Goal: Communication & Community: Share content

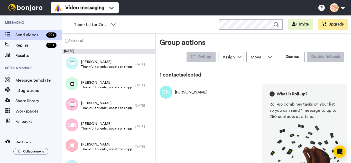
click at [74, 84] on div at bounding box center [71, 84] width 19 height 18
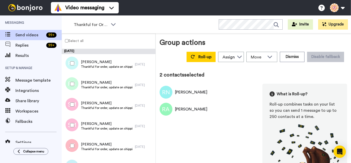
drag, startPoint x: 78, startPoint y: 108, endPoint x: 76, endPoint y: 121, distance: 13.8
click at [78, 108] on div at bounding box center [71, 104] width 19 height 18
click at [76, 121] on div at bounding box center [71, 125] width 19 height 18
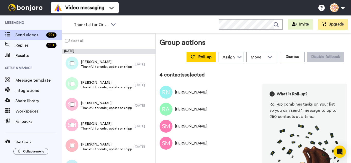
drag, startPoint x: 76, startPoint y: 145, endPoint x: 76, endPoint y: 141, distance: 3.6
click at [76, 144] on div at bounding box center [71, 146] width 19 height 18
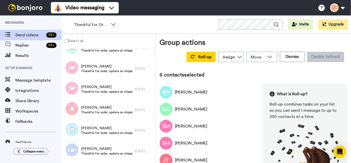
scroll to position [51, 0]
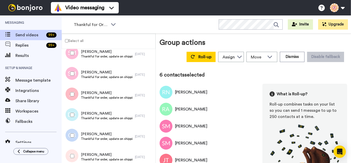
click at [78, 140] on div at bounding box center [71, 135] width 19 height 18
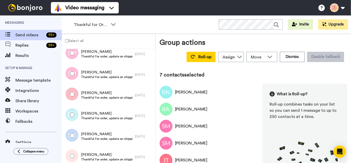
click at [75, 159] on div at bounding box center [71, 156] width 19 height 18
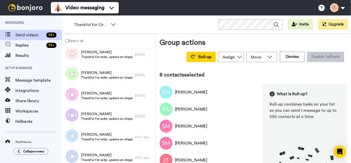
scroll to position [154, 0]
click at [73, 78] on div at bounding box center [71, 74] width 19 height 18
click at [74, 97] on div at bounding box center [71, 94] width 19 height 18
click at [77, 117] on div at bounding box center [71, 115] width 19 height 18
click at [73, 152] on div at bounding box center [71, 156] width 19 height 18
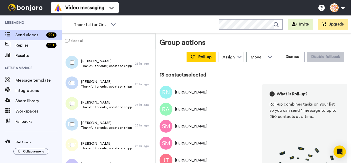
scroll to position [232, 0]
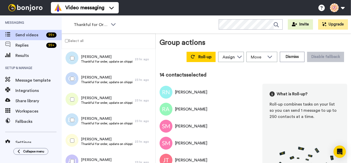
click at [70, 116] on div at bounding box center [71, 120] width 19 height 18
click at [76, 138] on div at bounding box center [71, 140] width 19 height 18
click at [74, 157] on div at bounding box center [71, 161] width 19 height 18
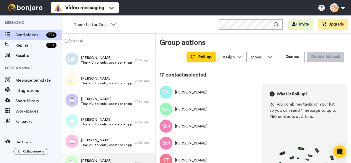
scroll to position [309, 0]
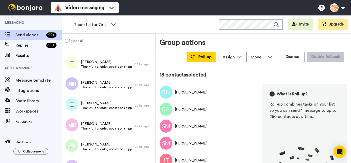
click at [71, 120] on div at bounding box center [71, 125] width 19 height 18
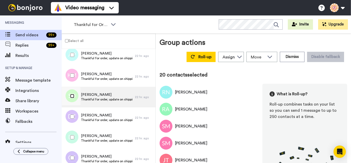
scroll to position [386, 0]
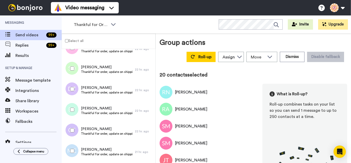
drag, startPoint x: 73, startPoint y: 86, endPoint x: 76, endPoint y: 107, distance: 20.5
click at [73, 86] on div at bounding box center [71, 89] width 19 height 18
click at [76, 107] on div at bounding box center [71, 110] width 19 height 18
drag, startPoint x: 75, startPoint y: 147, endPoint x: 76, endPoint y: 144, distance: 3.1
click at [75, 146] on div at bounding box center [71, 151] width 19 height 18
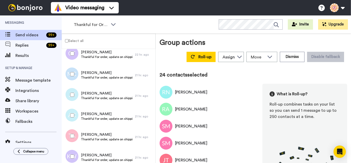
scroll to position [463, 0]
drag, startPoint x: 68, startPoint y: 95, endPoint x: 73, endPoint y: 117, distance: 22.7
click at [68, 95] on div at bounding box center [71, 94] width 19 height 18
click at [74, 118] on div at bounding box center [71, 115] width 19 height 18
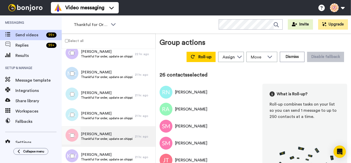
drag, startPoint x: 77, startPoint y: 136, endPoint x: 77, endPoint y: 145, distance: 8.8
click at [77, 136] on div at bounding box center [71, 135] width 19 height 18
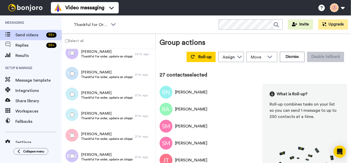
click at [76, 153] on div at bounding box center [71, 156] width 19 height 18
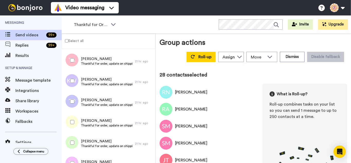
scroll to position [540, 0]
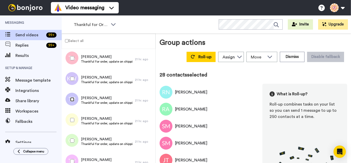
click at [74, 102] on div at bounding box center [71, 99] width 19 height 18
click at [75, 123] on div at bounding box center [71, 120] width 19 height 18
click at [73, 143] on div at bounding box center [71, 140] width 19 height 18
click at [75, 154] on div at bounding box center [71, 161] width 19 height 18
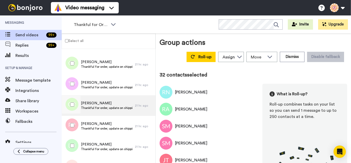
drag, startPoint x: 77, startPoint y: 102, endPoint x: 75, endPoint y: 114, distance: 12.6
click at [76, 105] on div at bounding box center [71, 104] width 19 height 18
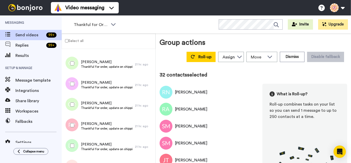
drag, startPoint x: 74, startPoint y: 118, endPoint x: 74, endPoint y: 126, distance: 8.0
click at [74, 118] on div at bounding box center [71, 125] width 19 height 18
click at [76, 140] on div at bounding box center [71, 146] width 19 height 18
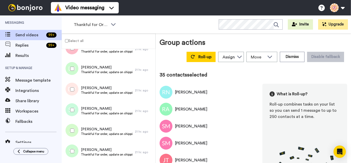
scroll to position [695, 0]
click at [76, 152] on div at bounding box center [71, 151] width 19 height 18
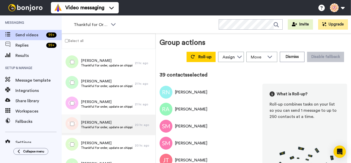
scroll to position [772, 0]
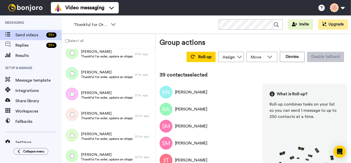
drag, startPoint x: 70, startPoint y: 94, endPoint x: 72, endPoint y: 109, distance: 15.5
click at [70, 98] on div at bounding box center [71, 94] width 19 height 18
click at [73, 121] on div at bounding box center [71, 115] width 19 height 18
click at [76, 138] on div at bounding box center [71, 135] width 19 height 18
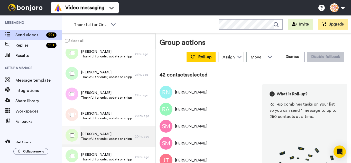
drag, startPoint x: 74, startPoint y: 155, endPoint x: 84, endPoint y: 136, distance: 21.2
click at [74, 155] on div at bounding box center [71, 156] width 19 height 18
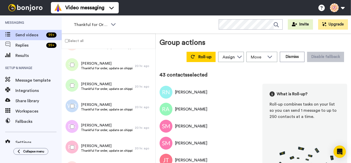
scroll to position [849, 0]
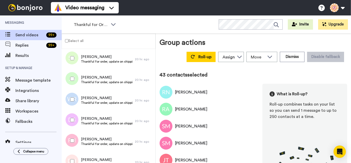
drag, startPoint x: 74, startPoint y: 101, endPoint x: 75, endPoint y: 119, distance: 17.8
click at [74, 102] on div at bounding box center [71, 99] width 19 height 18
click at [75, 119] on div at bounding box center [71, 120] width 19 height 18
click at [75, 138] on div at bounding box center [71, 140] width 19 height 18
click at [75, 158] on div at bounding box center [71, 161] width 19 height 18
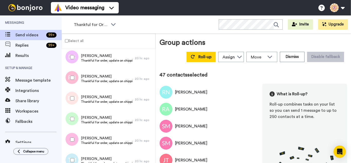
scroll to position [920, 0]
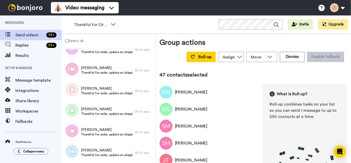
click at [69, 112] on div at bounding box center [71, 110] width 19 height 18
click at [73, 149] on div at bounding box center [71, 152] width 19 height 18
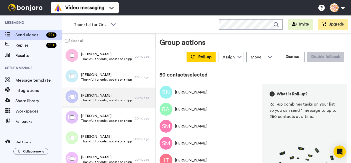
scroll to position [997, 0]
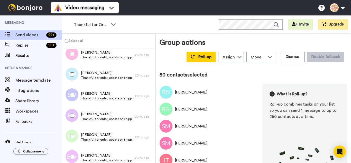
drag, startPoint x: 69, startPoint y: 95, endPoint x: 70, endPoint y: 112, distance: 16.7
click at [69, 96] on div at bounding box center [71, 95] width 19 height 18
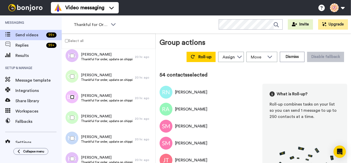
scroll to position [1075, 0]
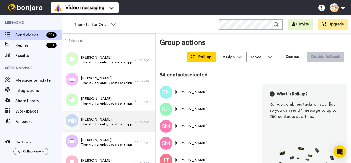
click at [68, 100] on div at bounding box center [71, 100] width 19 height 18
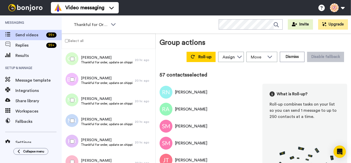
click at [73, 154] on div at bounding box center [71, 162] width 19 height 18
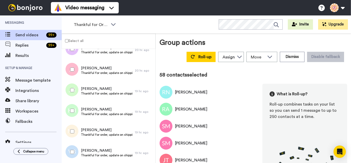
scroll to position [1177, 0]
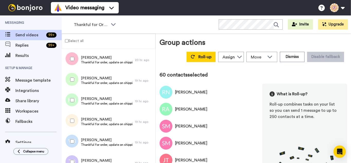
click at [75, 119] on div at bounding box center [71, 121] width 19 height 18
click at [71, 144] on div at bounding box center [71, 141] width 19 height 18
click at [73, 158] on div at bounding box center [71, 162] width 19 height 18
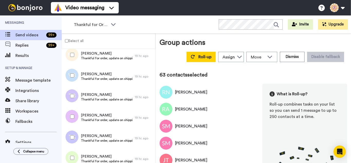
scroll to position [1255, 0]
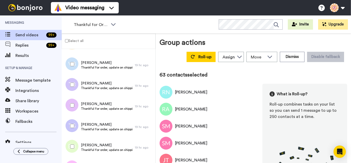
click at [74, 105] on div at bounding box center [71, 105] width 19 height 18
click at [75, 127] on div at bounding box center [71, 126] width 19 height 18
click at [75, 146] on div at bounding box center [71, 146] width 19 height 18
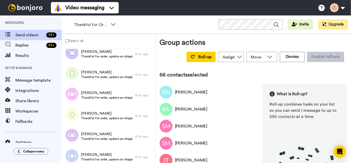
scroll to position [1332, 0]
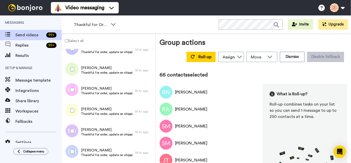
drag, startPoint x: 76, startPoint y: 91, endPoint x: 74, endPoint y: 106, distance: 15.4
click at [75, 93] on div at bounding box center [71, 90] width 19 height 18
click at [74, 134] on div at bounding box center [71, 131] width 19 height 18
click at [75, 155] on div at bounding box center [71, 152] width 19 height 18
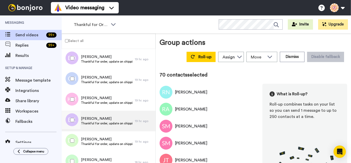
scroll to position [1409, 0]
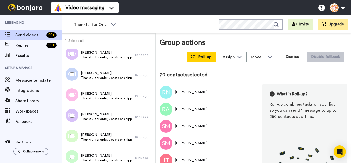
click at [70, 98] on div at bounding box center [71, 95] width 19 height 18
click at [72, 113] on div at bounding box center [71, 116] width 19 height 18
drag, startPoint x: 74, startPoint y: 151, endPoint x: 78, endPoint y: 134, distance: 17.8
click at [74, 151] on div at bounding box center [71, 157] width 19 height 18
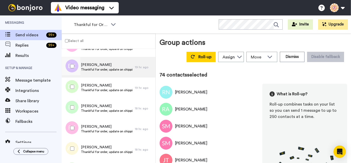
scroll to position [1486, 0]
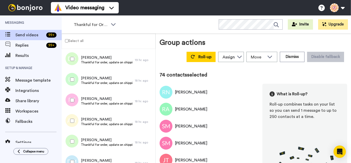
click at [72, 118] on div at bounding box center [71, 121] width 19 height 18
click at [76, 138] on div at bounding box center [71, 141] width 19 height 18
click at [76, 156] on div at bounding box center [71, 162] width 19 height 18
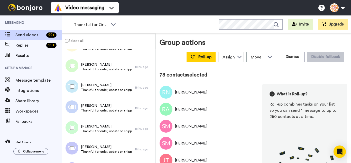
scroll to position [1563, 0]
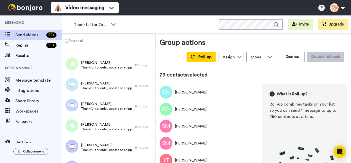
click at [72, 123] on div at bounding box center [71, 126] width 19 height 18
click at [75, 143] on div at bounding box center [71, 146] width 19 height 18
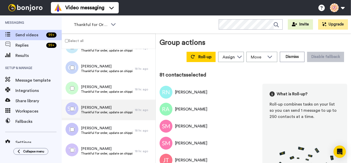
scroll to position [1615, 0]
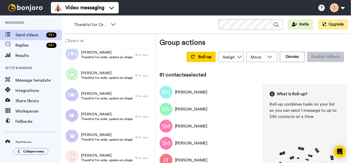
drag, startPoint x: 75, startPoint y: 113, endPoint x: 78, endPoint y: 136, distance: 23.6
click at [75, 114] on div at bounding box center [71, 116] width 19 height 18
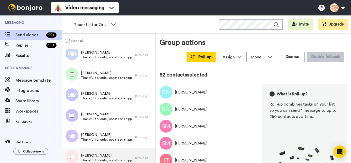
click at [78, 137] on div at bounding box center [71, 136] width 19 height 18
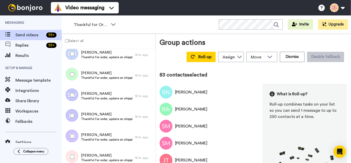
click at [80, 154] on div at bounding box center [71, 157] width 19 height 18
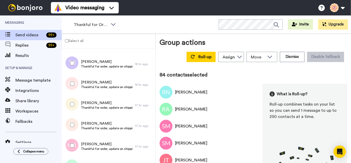
scroll to position [1692, 0]
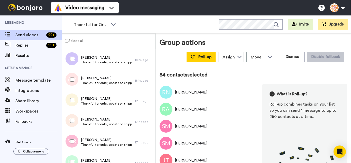
click at [75, 101] on div at bounding box center [71, 100] width 19 height 18
click at [75, 119] on div at bounding box center [71, 121] width 19 height 18
click at [74, 135] on div at bounding box center [71, 141] width 19 height 18
click at [78, 155] on div at bounding box center [71, 162] width 19 height 18
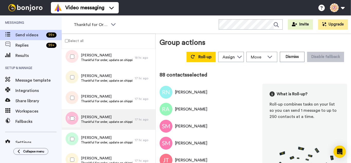
scroll to position [1769, 0]
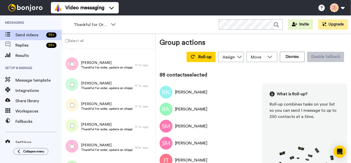
click at [76, 103] on div at bounding box center [71, 105] width 19 height 18
click at [75, 122] on div at bounding box center [71, 126] width 19 height 18
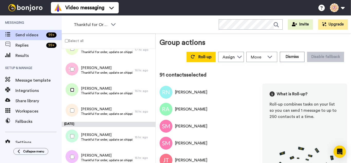
click at [71, 93] on div at bounding box center [71, 90] width 19 height 18
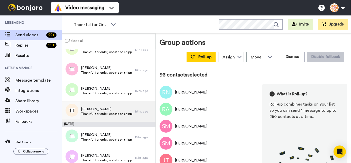
scroll to position [1872, 0]
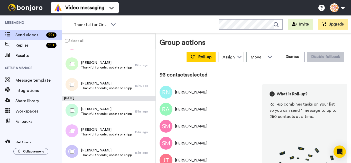
click at [74, 112] on div at bounding box center [71, 110] width 19 height 18
click at [73, 148] on div at bounding box center [71, 152] width 19 height 18
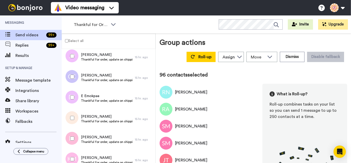
scroll to position [1949, 0]
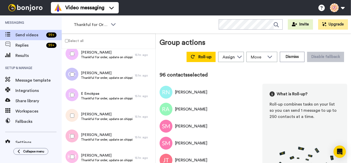
drag, startPoint x: 77, startPoint y: 98, endPoint x: 75, endPoint y: 115, distance: 17.4
click at [77, 98] on div at bounding box center [71, 95] width 19 height 18
click at [75, 116] on div at bounding box center [71, 116] width 19 height 18
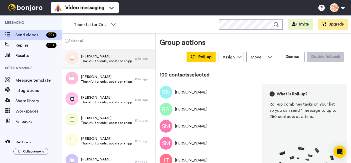
scroll to position [2026, 0]
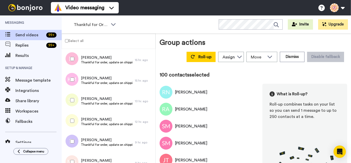
click at [75, 123] on div at bounding box center [71, 121] width 19 height 18
click at [74, 139] on div at bounding box center [71, 141] width 19 height 18
click at [75, 154] on div at bounding box center [71, 162] width 19 height 18
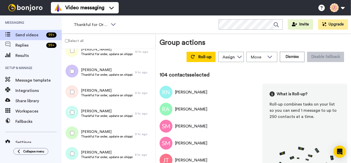
scroll to position [2104, 0]
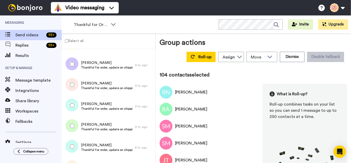
click at [69, 107] on div at bounding box center [71, 105] width 19 height 18
click at [69, 123] on div at bounding box center [71, 126] width 19 height 18
click at [68, 147] on div at bounding box center [71, 146] width 19 height 18
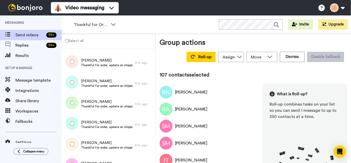
scroll to position [2181, 0]
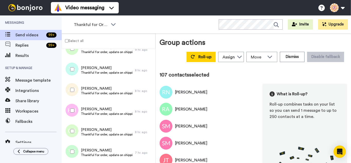
click at [70, 97] on div at bounding box center [71, 90] width 19 height 18
click at [70, 113] on div at bounding box center [71, 110] width 19 height 18
drag, startPoint x: 70, startPoint y: 141, endPoint x: 72, endPoint y: 155, distance: 14.5
click at [70, 140] on div at bounding box center [70, 132] width 15 height 21
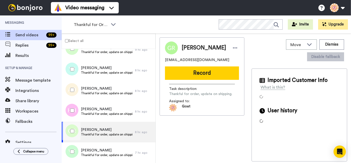
click at [72, 131] on div at bounding box center [71, 131] width 19 height 18
click at [75, 150] on div at bounding box center [71, 152] width 19 height 18
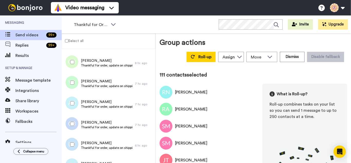
scroll to position [2258, 0]
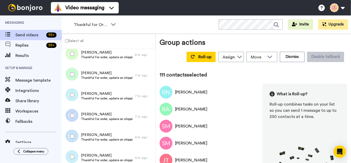
click at [72, 99] on div at bounding box center [71, 95] width 19 height 18
click at [71, 110] on div at bounding box center [71, 116] width 19 height 18
click at [75, 137] on div at bounding box center [71, 136] width 19 height 18
click at [76, 152] on div at bounding box center [71, 157] width 19 height 18
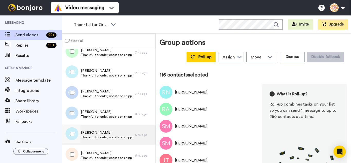
scroll to position [2335, 0]
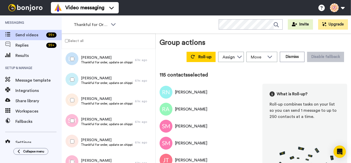
click at [74, 103] on div at bounding box center [71, 100] width 19 height 18
click at [75, 126] on div at bounding box center [71, 121] width 19 height 18
click at [76, 144] on div at bounding box center [71, 141] width 19 height 18
click at [77, 159] on div at bounding box center [71, 162] width 19 height 18
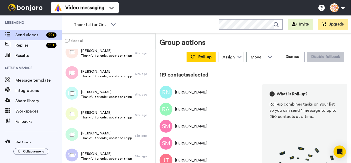
scroll to position [2438, 0]
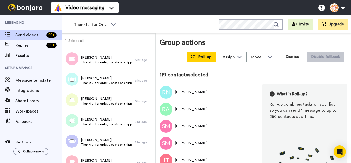
drag, startPoint x: 71, startPoint y: 84, endPoint x: 73, endPoint y: 96, distance: 12.5
click at [71, 85] on div at bounding box center [71, 79] width 19 height 18
click at [76, 122] on div at bounding box center [71, 121] width 19 height 18
drag, startPoint x: 76, startPoint y: 138, endPoint x: 76, endPoint y: 148, distance: 10.3
click at [76, 138] on div at bounding box center [71, 141] width 19 height 18
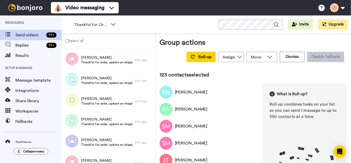
click at [76, 153] on div at bounding box center [71, 162] width 19 height 18
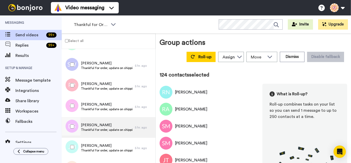
scroll to position [2515, 0]
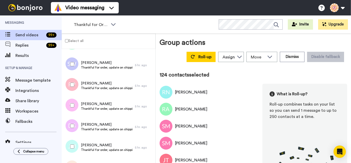
click at [68, 108] on div at bounding box center [71, 105] width 19 height 18
click at [70, 138] on div at bounding box center [71, 146] width 19 height 18
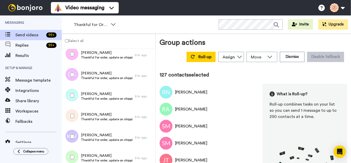
scroll to position [2592, 0]
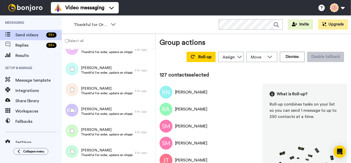
drag, startPoint x: 70, startPoint y: 94, endPoint x: 72, endPoint y: 105, distance: 11.7
click at [70, 95] on div at bounding box center [71, 90] width 19 height 18
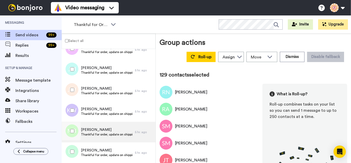
drag, startPoint x: 71, startPoint y: 127, endPoint x: 71, endPoint y: 140, distance: 13.4
click at [71, 127] on div at bounding box center [71, 131] width 19 height 18
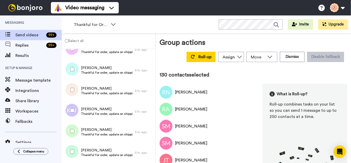
click at [71, 145] on div at bounding box center [71, 152] width 19 height 18
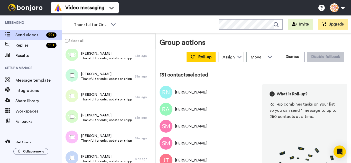
scroll to position [2669, 0]
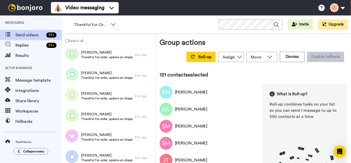
click at [69, 98] on div at bounding box center [71, 95] width 19 height 18
click at [70, 116] on div at bounding box center [71, 116] width 19 height 18
drag, startPoint x: 71, startPoint y: 133, endPoint x: 73, endPoint y: 144, distance: 11.3
click at [71, 133] on div at bounding box center [71, 136] width 19 height 18
click at [74, 150] on div at bounding box center [71, 157] width 19 height 18
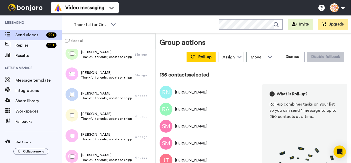
scroll to position [2747, 0]
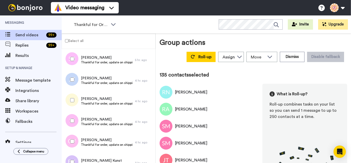
drag, startPoint x: 70, startPoint y: 99, endPoint x: 71, endPoint y: 113, distance: 13.9
click at [70, 99] on div at bounding box center [71, 100] width 19 height 18
click at [73, 155] on div at bounding box center [71, 162] width 19 height 18
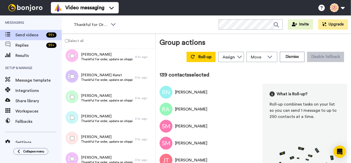
scroll to position [0, 0]
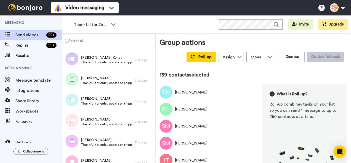
click at [69, 83] on div at bounding box center [71, 79] width 19 height 18
drag, startPoint x: 71, startPoint y: 97, endPoint x: 71, endPoint y: 118, distance: 20.6
click at [71, 97] on div at bounding box center [71, 100] width 19 height 18
click at [75, 144] on div at bounding box center [71, 141] width 19 height 18
click at [74, 156] on div at bounding box center [71, 162] width 19 height 18
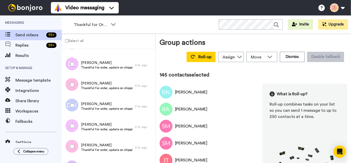
click at [69, 104] on div at bounding box center [71, 105] width 19 height 18
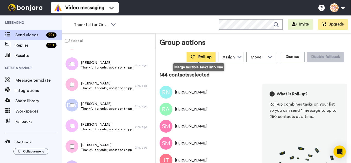
click at [199, 58] on span "Roll-up" at bounding box center [205, 57] width 13 height 4
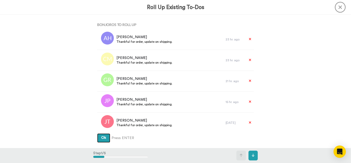
click at [97, 133] on button "Ok" at bounding box center [103, 137] width 13 height 9
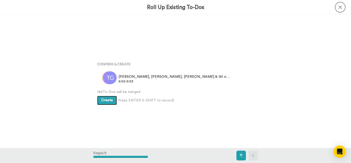
scroll to position [533, 0]
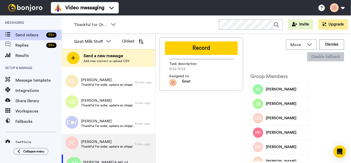
scroll to position [321, 0]
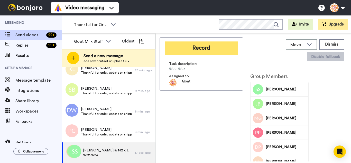
click at [209, 50] on button "Record" at bounding box center [201, 47] width 73 height 13
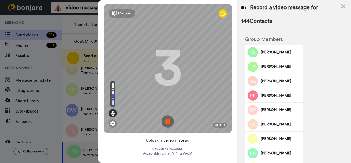
click at [186, 139] on button "Upload a video instead" at bounding box center [168, 140] width 47 height 7
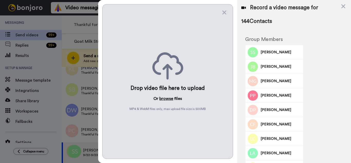
click at [167, 100] on button "browse" at bounding box center [166, 98] width 14 height 6
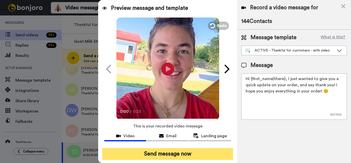
click at [173, 154] on button "Send message now" at bounding box center [167, 154] width 131 height 12
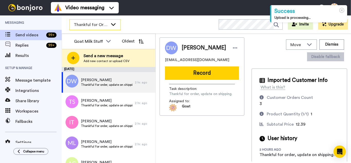
click at [105, 28] on div "Thankful for Orders" at bounding box center [95, 25] width 51 height 10
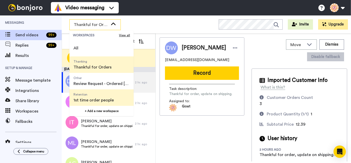
drag, startPoint x: 104, startPoint y: 96, endPoint x: 121, endPoint y: 101, distance: 17.9
click at [103, 95] on span "Retention" at bounding box center [94, 94] width 40 height 4
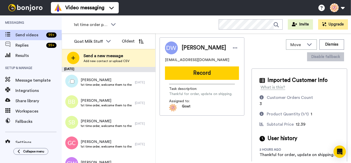
click at [76, 81] on div at bounding box center [71, 81] width 19 height 18
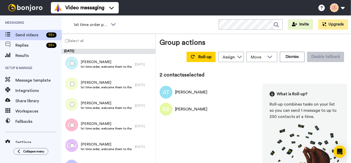
click at [73, 122] on div at bounding box center [71, 125] width 19 height 18
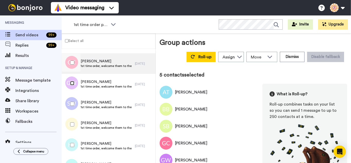
scroll to position [77, 0]
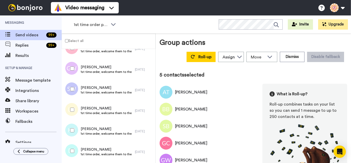
drag, startPoint x: 75, startPoint y: 86, endPoint x: 77, endPoint y: 111, distance: 24.3
click at [75, 88] on div at bounding box center [71, 89] width 19 height 18
click at [77, 111] on div at bounding box center [71, 110] width 19 height 18
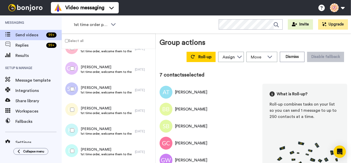
click at [74, 132] on div at bounding box center [71, 130] width 19 height 18
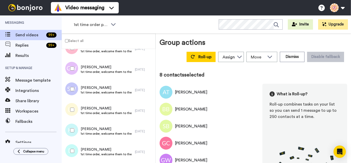
click at [76, 151] on div at bounding box center [71, 151] width 19 height 18
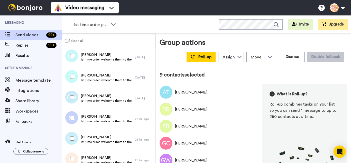
scroll to position [154, 0]
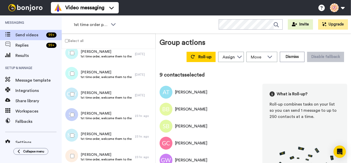
drag, startPoint x: 74, startPoint y: 91, endPoint x: 76, endPoint y: 119, distance: 28.6
click at [74, 92] on div at bounding box center [71, 94] width 19 height 18
drag, startPoint x: 75, startPoint y: 119, endPoint x: 75, endPoint y: 141, distance: 21.4
click at [75, 120] on div at bounding box center [71, 115] width 19 height 18
click at [75, 141] on div at bounding box center [71, 135] width 19 height 18
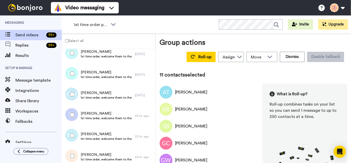
click at [75, 159] on div at bounding box center [71, 156] width 19 height 18
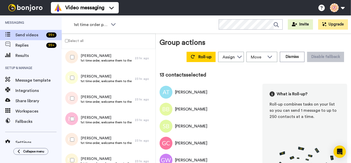
scroll to position [257, 0]
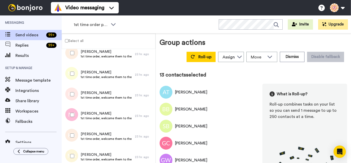
click at [70, 72] on div at bounding box center [71, 74] width 19 height 18
click at [71, 90] on div at bounding box center [71, 94] width 19 height 18
click at [71, 138] on div at bounding box center [71, 135] width 19 height 18
click at [72, 150] on div at bounding box center [71, 156] width 19 height 18
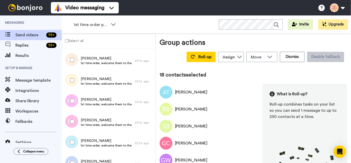
scroll to position [334, 0]
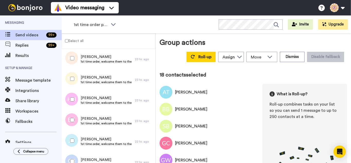
drag, startPoint x: 77, startPoint y: 97, endPoint x: 75, endPoint y: 120, distance: 22.9
click at [77, 99] on div at bounding box center [71, 99] width 19 height 18
click at [75, 120] on div at bounding box center [71, 120] width 19 height 18
drag, startPoint x: 76, startPoint y: 141, endPoint x: 76, endPoint y: 154, distance: 12.3
click at [76, 144] on div at bounding box center [71, 140] width 19 height 18
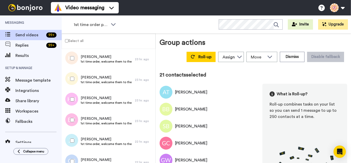
click at [77, 156] on div at bounding box center [71, 161] width 19 height 18
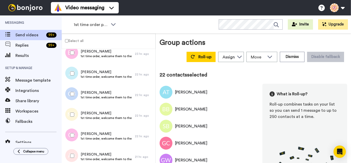
scroll to position [406, 0]
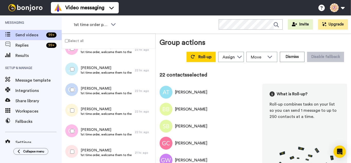
click at [75, 112] on div at bounding box center [71, 110] width 19 height 18
click at [72, 134] on div at bounding box center [71, 131] width 19 height 18
drag, startPoint x: 76, startPoint y: 150, endPoint x: 83, endPoint y: 133, distance: 18.1
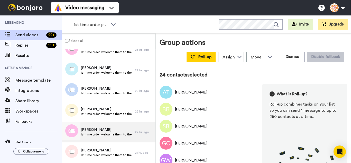
click at [76, 150] on div at bounding box center [71, 152] width 19 height 18
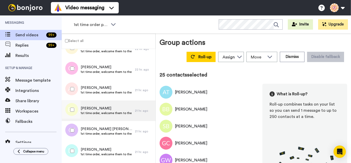
scroll to position [483, 0]
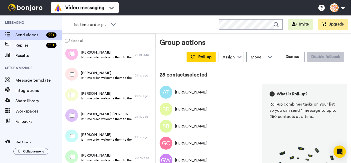
drag, startPoint x: 77, startPoint y: 95, endPoint x: 77, endPoint y: 119, distance: 23.2
click at [77, 96] on div at bounding box center [71, 95] width 19 height 18
click at [77, 119] on div at bounding box center [71, 116] width 19 height 18
drag, startPoint x: 76, startPoint y: 135, endPoint x: 75, endPoint y: 143, distance: 8.8
click at [76, 135] on div at bounding box center [71, 136] width 19 height 18
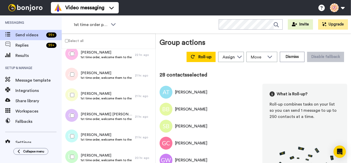
click at [76, 150] on div at bounding box center [71, 157] width 19 height 18
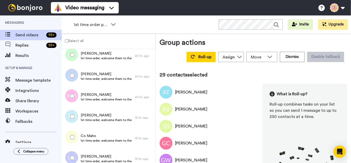
scroll to position [586, 0]
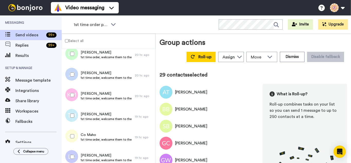
click at [72, 78] on div at bounding box center [71, 74] width 19 height 18
click at [74, 102] on div at bounding box center [71, 95] width 19 height 18
drag, startPoint x: 72, startPoint y: 118, endPoint x: 72, endPoint y: 130, distance: 12.1
click at [72, 120] on div at bounding box center [71, 116] width 19 height 18
drag, startPoint x: 72, startPoint y: 138, endPoint x: 73, endPoint y: 143, distance: 4.9
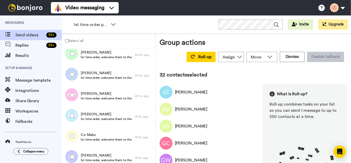
click at [72, 139] on div at bounding box center [71, 136] width 19 height 18
click at [74, 152] on div at bounding box center [71, 157] width 19 height 18
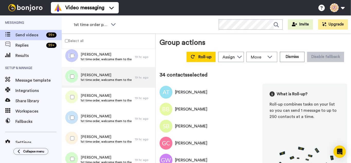
scroll to position [689, 0]
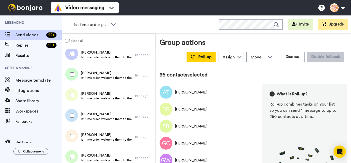
click at [75, 110] on div at bounding box center [71, 116] width 19 height 18
drag, startPoint x: 73, startPoint y: 134, endPoint x: 73, endPoint y: 139, distance: 5.9
click at [73, 134] on div at bounding box center [71, 136] width 19 height 18
click at [72, 150] on div at bounding box center [71, 157] width 19 height 18
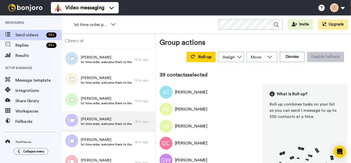
scroll to position [766, 0]
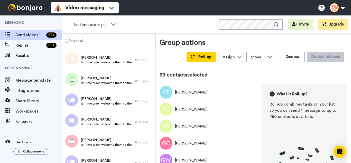
click at [78, 100] on div at bounding box center [71, 100] width 19 height 18
click at [77, 119] on div at bounding box center [71, 121] width 19 height 18
click at [75, 138] on div at bounding box center [71, 141] width 19 height 18
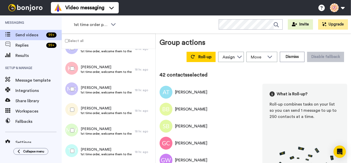
scroll to position [843, 0]
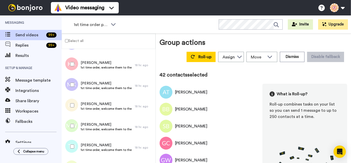
drag, startPoint x: 74, startPoint y: 87, endPoint x: 75, endPoint y: 107, distance: 19.8
click at [74, 88] on div at bounding box center [71, 85] width 19 height 18
drag, startPoint x: 75, startPoint y: 107, endPoint x: 75, endPoint y: 126, distance: 19.3
click at [75, 107] on div at bounding box center [71, 105] width 19 height 18
click at [74, 128] on div at bounding box center [71, 126] width 19 height 18
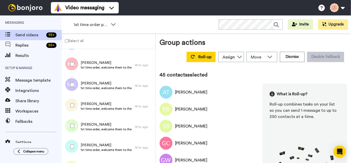
click at [75, 144] on div at bounding box center [71, 146] width 19 height 18
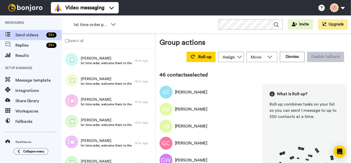
scroll to position [946, 0]
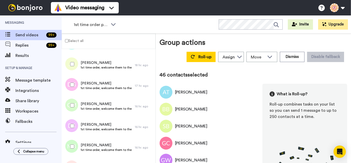
click at [73, 68] on div at bounding box center [71, 64] width 19 height 18
click at [73, 111] on div at bounding box center [71, 105] width 19 height 18
drag, startPoint x: 72, startPoint y: 132, endPoint x: 72, endPoint y: 144, distance: 11.9
click at [72, 136] on div "Donna Schooler 1st time order, welcome them to the business 16 hr. ago" at bounding box center [109, 127] width 94 height 21
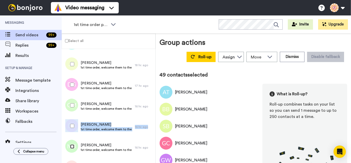
click at [72, 148] on div at bounding box center [71, 146] width 19 height 18
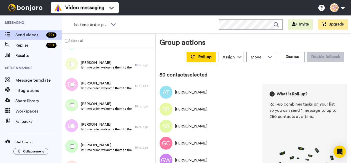
click at [75, 124] on div at bounding box center [71, 126] width 19 height 18
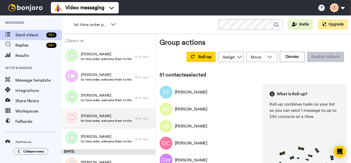
scroll to position [997, 0]
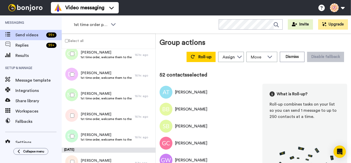
click at [76, 133] on div at bounding box center [71, 136] width 19 height 18
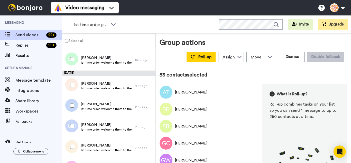
scroll to position [1075, 0]
click at [75, 87] on div at bounding box center [71, 85] width 19 height 18
click at [74, 102] on div at bounding box center [71, 105] width 19 height 18
click at [74, 122] on div at bounding box center [71, 126] width 19 height 18
click at [75, 144] on div at bounding box center [71, 146] width 19 height 18
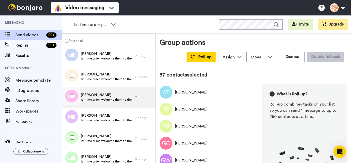
scroll to position [1152, 0]
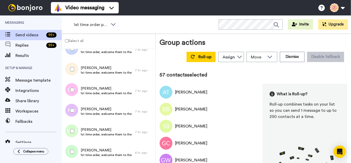
click at [74, 90] on div at bounding box center [71, 90] width 19 height 18
click at [75, 109] on div at bounding box center [71, 110] width 19 height 18
click at [71, 148] on div at bounding box center [71, 152] width 19 height 18
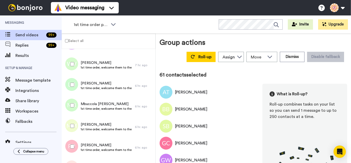
scroll to position [1229, 0]
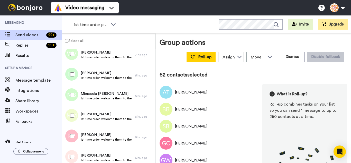
click at [74, 111] on div at bounding box center [71, 116] width 19 height 18
click at [75, 135] on div at bounding box center [71, 136] width 19 height 18
click at [76, 150] on div at bounding box center [71, 157] width 19 height 18
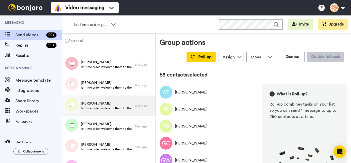
scroll to position [1306, 0]
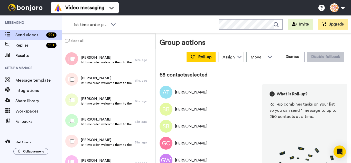
click at [74, 100] on div at bounding box center [71, 100] width 19 height 18
click at [77, 121] on div at bounding box center [71, 121] width 19 height 18
click at [78, 143] on div at bounding box center [71, 141] width 19 height 18
click at [74, 158] on div at bounding box center [71, 162] width 19 height 18
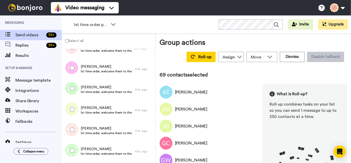
scroll to position [1409, 0]
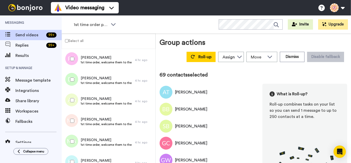
click at [74, 77] on div at bounding box center [71, 79] width 19 height 18
click at [75, 99] on div at bounding box center [71, 100] width 19 height 18
click at [75, 121] on div at bounding box center [71, 121] width 19 height 18
click at [73, 138] on div at bounding box center [71, 141] width 19 height 18
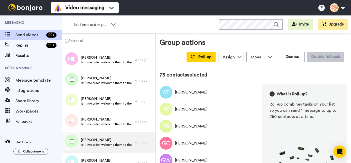
click at [74, 152] on div at bounding box center [70, 142] width 15 height 21
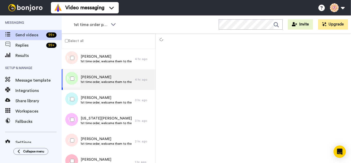
scroll to position [1486, 0]
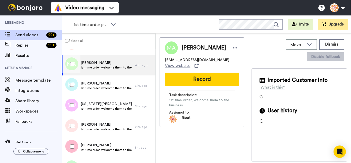
click at [74, 89] on div at bounding box center [71, 85] width 19 height 18
click at [76, 105] on div at bounding box center [71, 105] width 19 height 18
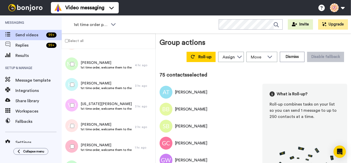
drag, startPoint x: 75, startPoint y: 124, endPoint x: 75, endPoint y: 143, distance: 19.6
click at [75, 124] on div at bounding box center [71, 126] width 19 height 18
click at [75, 144] on div at bounding box center [71, 146] width 19 height 18
click at [73, 128] on div at bounding box center [71, 126] width 19 height 18
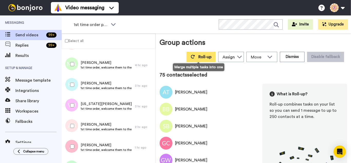
click at [206, 57] on span "Roll-up" at bounding box center [205, 57] width 13 height 4
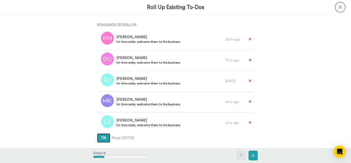
click at [97, 133] on button "Ok" at bounding box center [103, 137] width 13 height 9
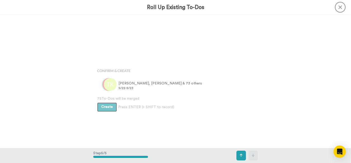
scroll to position [533, 0]
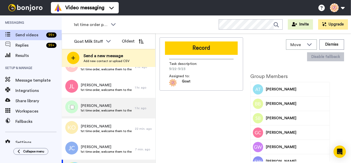
scroll to position [33, 0]
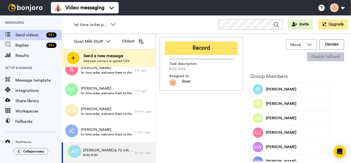
click at [186, 51] on button "Record" at bounding box center [201, 47] width 73 height 13
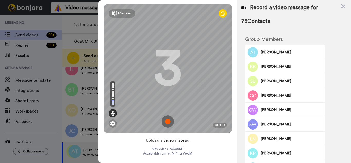
click at [182, 139] on button "Upload a video instead" at bounding box center [168, 140] width 47 height 7
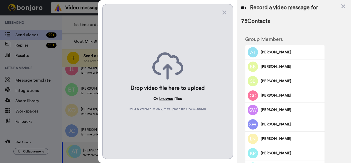
click at [169, 98] on button "browse" at bounding box center [166, 98] width 14 height 6
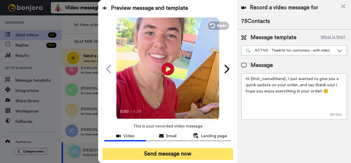
click at [192, 151] on button "Send message now" at bounding box center [167, 154] width 131 height 12
